Goal: Transaction & Acquisition: Purchase product/service

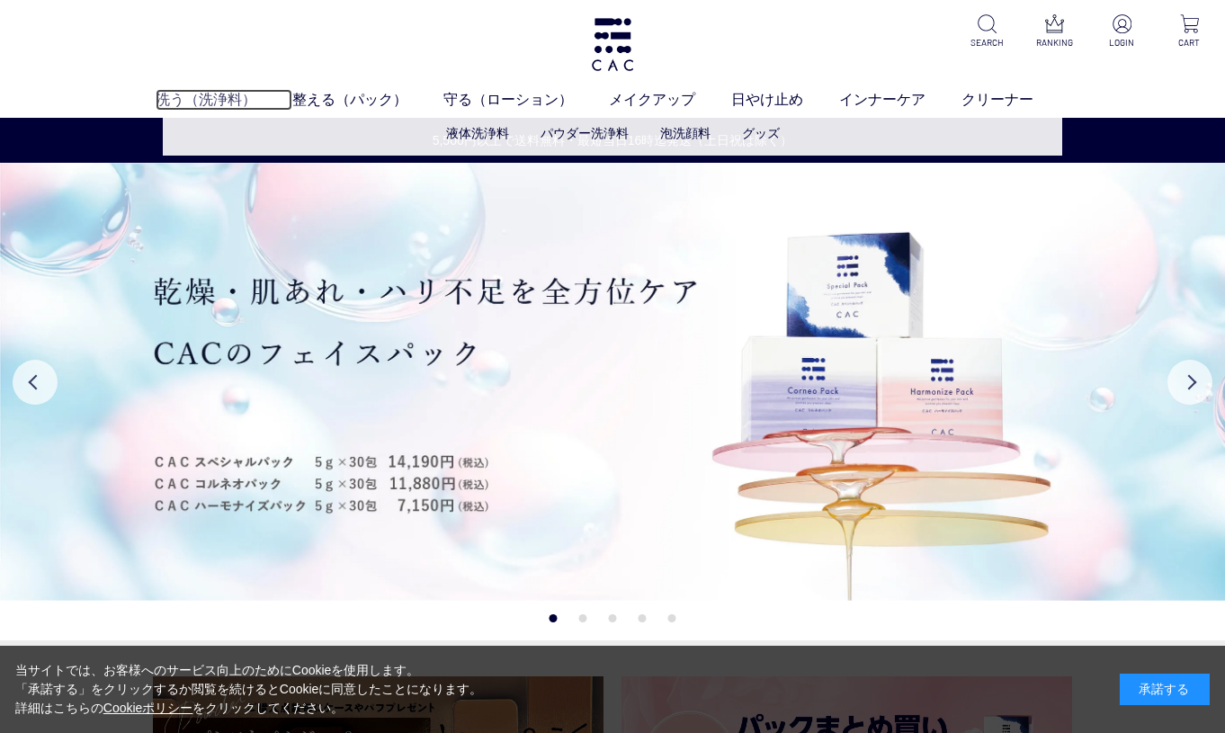
click at [208, 96] on link "洗う（洗浄料）" at bounding box center [224, 100] width 137 height 22
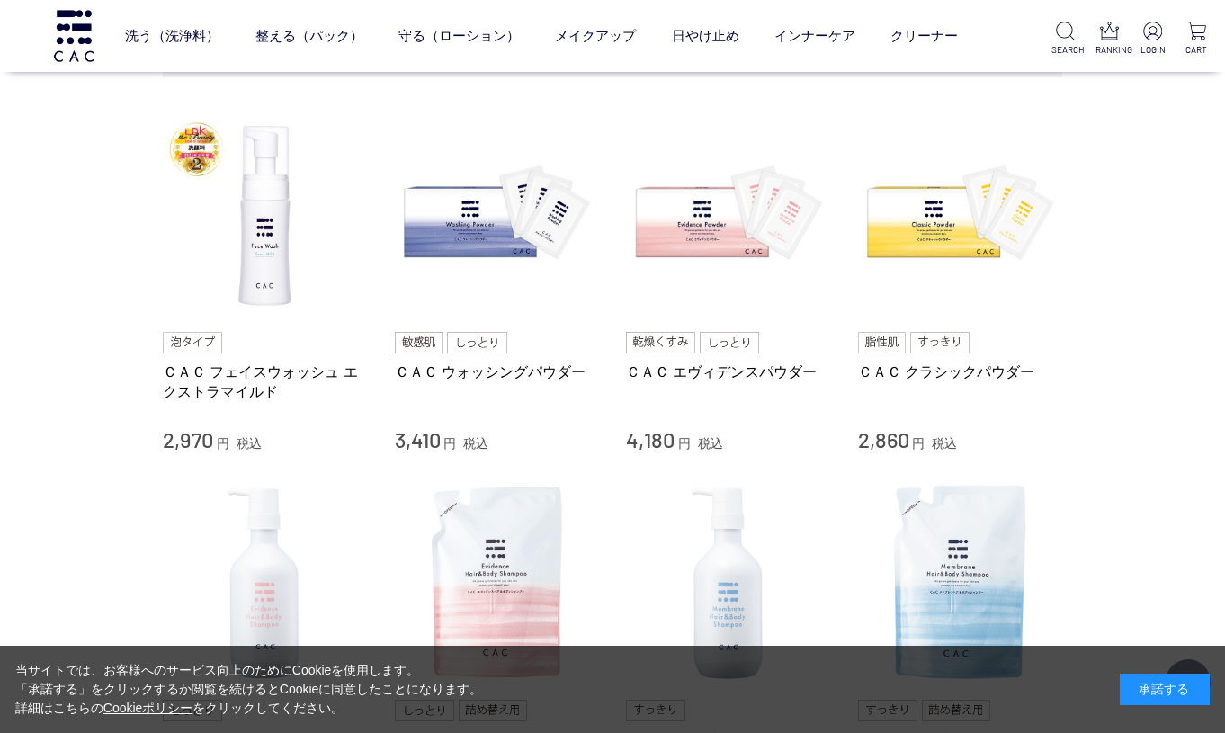
scroll to position [365, 0]
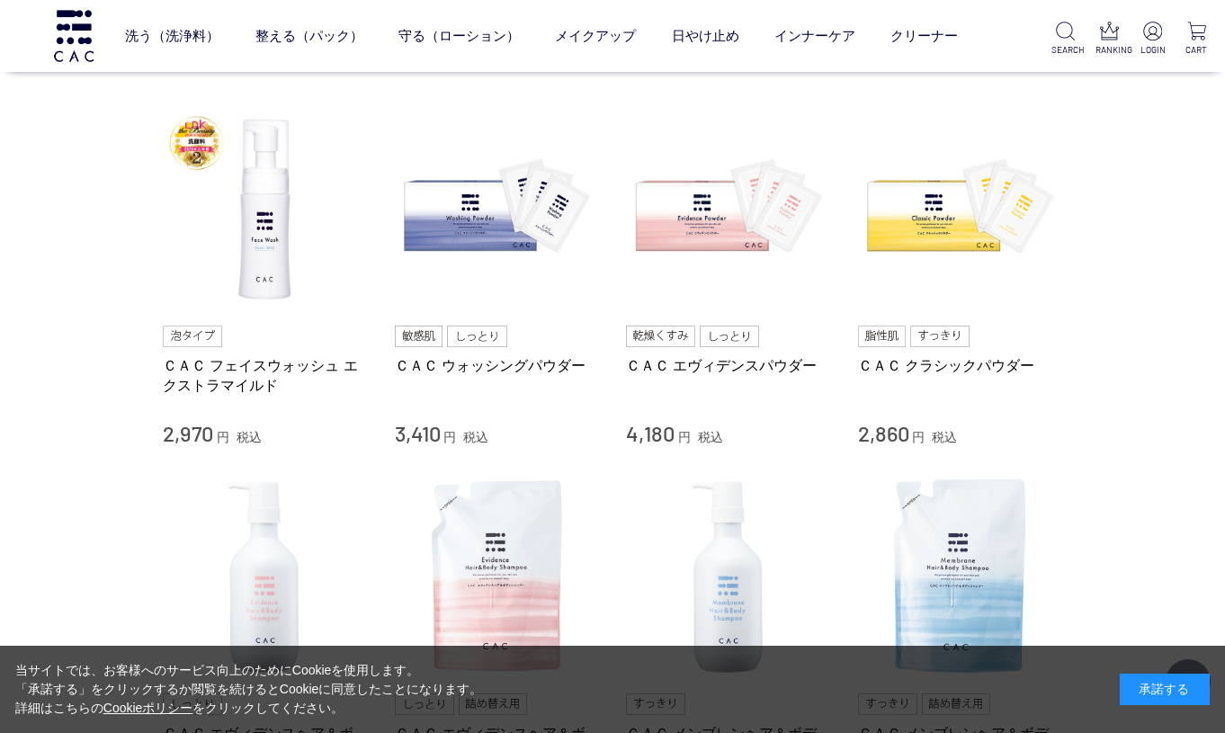
drag, startPoint x: 626, startPoint y: 436, endPoint x: 669, endPoint y: 436, distance: 43.2
click at [669, 436] on span "4,180" at bounding box center [650, 433] width 49 height 26
copy span "4,180"
